Goal: Information Seeking & Learning: Learn about a topic

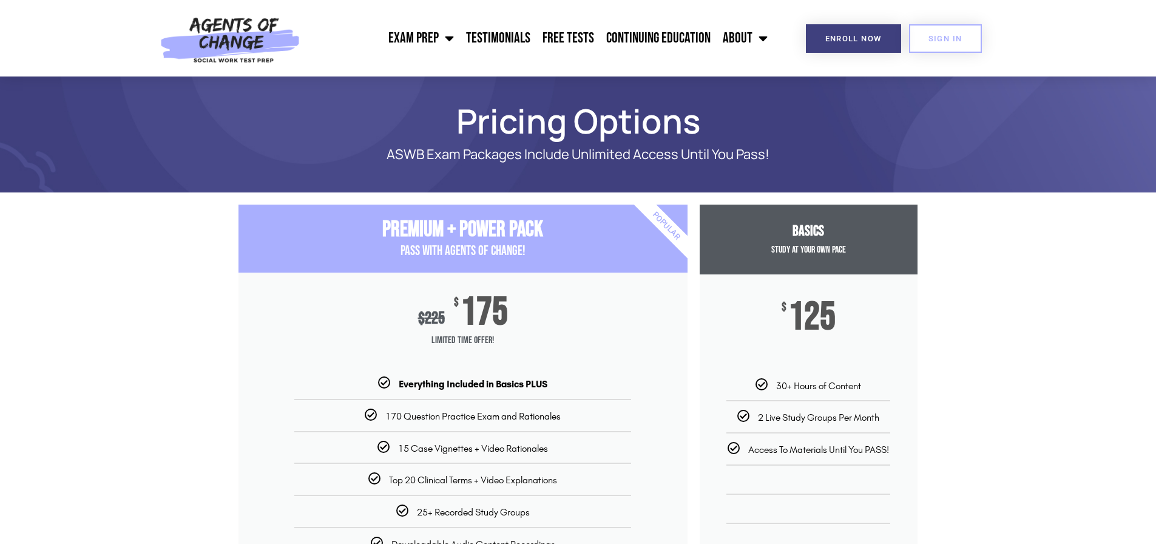
click at [0, 0] on link "LCSW Exam Prep: ASWB Clinical Level Exam" at bounding box center [0, 0] width 0 height 0
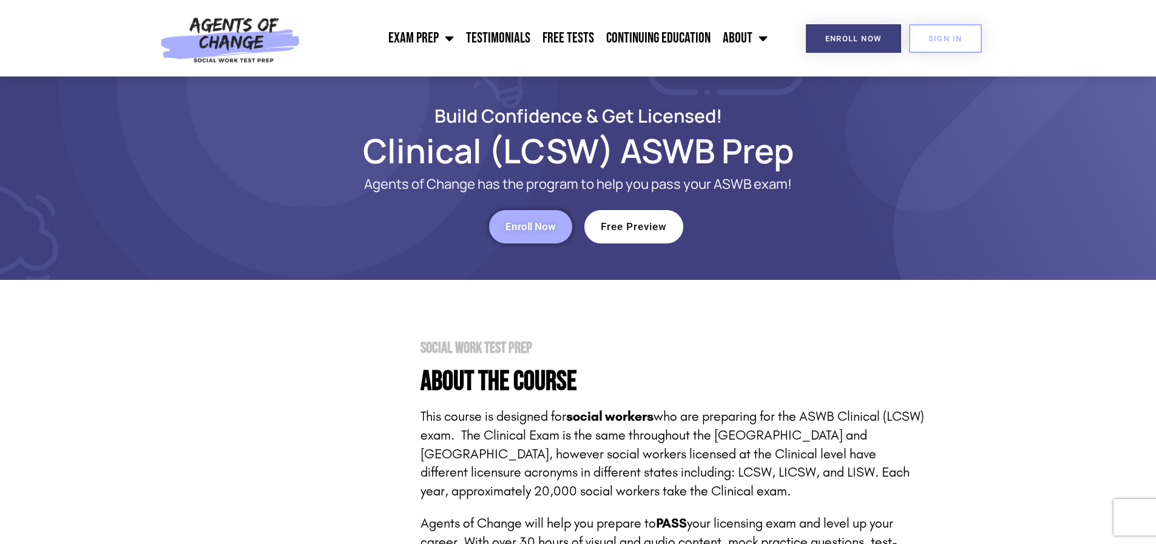
click at [960, 76] on header "Exam Prep BSW Exam Prep: ASWB Bachelors Level Exam LMSW Exam Prep: ASWB Masters…" at bounding box center [578, 38] width 1156 height 76
